Goal: Information Seeking & Learning: Learn about a topic

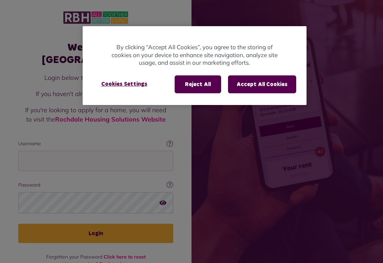
scroll to position [75, 0]
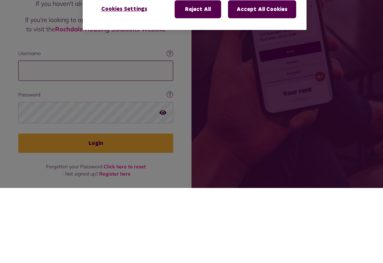
type input "**********"
click at [96, 209] on button "Login" at bounding box center [95, 218] width 155 height 19
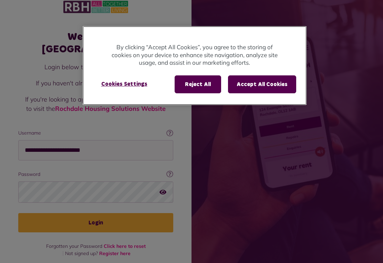
click at [265, 85] on button "Accept All Cookies" at bounding box center [262, 84] width 68 height 18
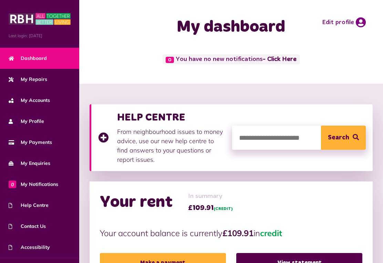
click at [55, 20] on img at bounding box center [40, 19] width 62 height 14
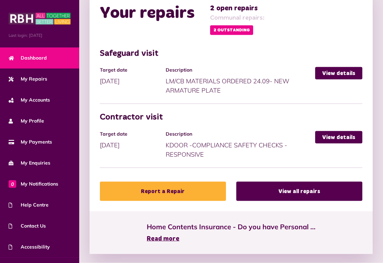
scroll to position [372, 0]
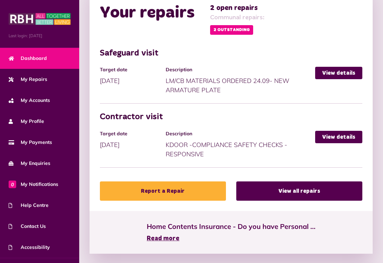
click at [345, 136] on link "View details" at bounding box center [338, 137] width 47 height 12
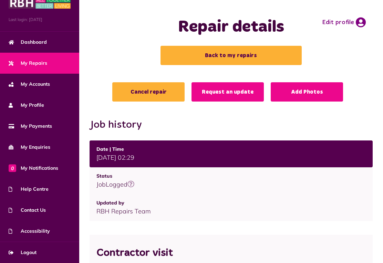
scroll to position [16, 0]
click at [49, 193] on link "Help Centre" at bounding box center [39, 189] width 79 height 21
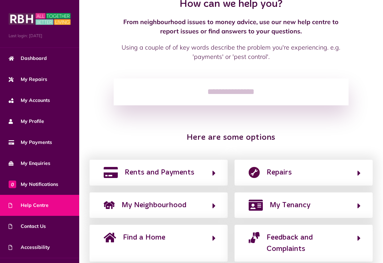
scroll to position [72, 0]
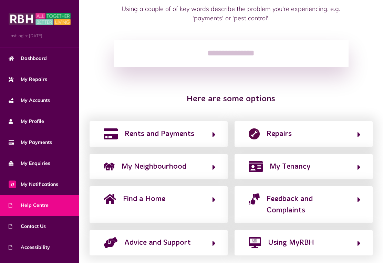
click at [197, 201] on button "Find a Home" at bounding box center [159, 204] width 114 height 23
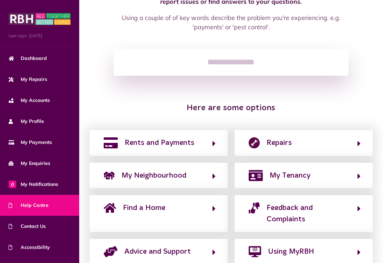
scroll to position [14, 0]
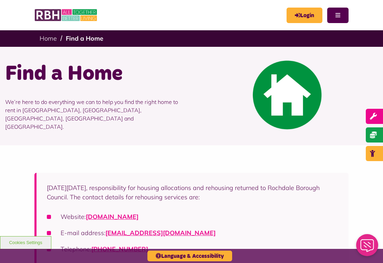
click at [339, 15] on button "Menu" at bounding box center [337, 15] width 21 height 15
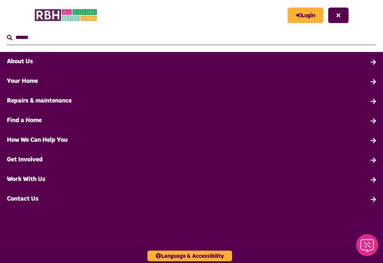
click at [374, 127] on link "Find a Home" at bounding box center [191, 121] width 383 height 20
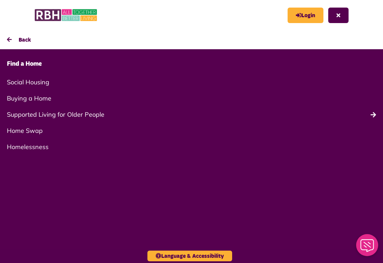
click at [46, 85] on link "Social Housing" at bounding box center [191, 82] width 383 height 16
